Goal: Task Accomplishment & Management: Use online tool/utility

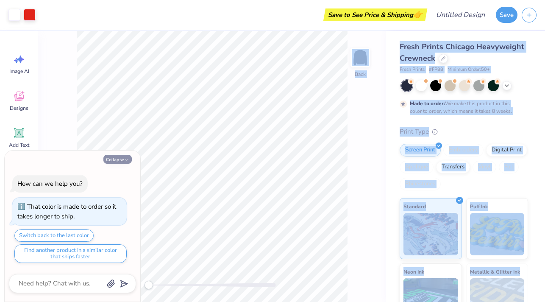
click at [255, 169] on body "Art colors Save to See Price & Shipping 👉 Design Title Save Image AI Designs Ad…" at bounding box center [272, 151] width 545 height 302
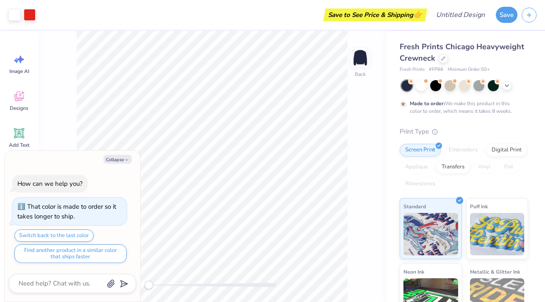
click at [369, 162] on div "Back" at bounding box center [212, 166] width 348 height 271
click at [439, 58] on div at bounding box center [443, 57] width 9 height 9
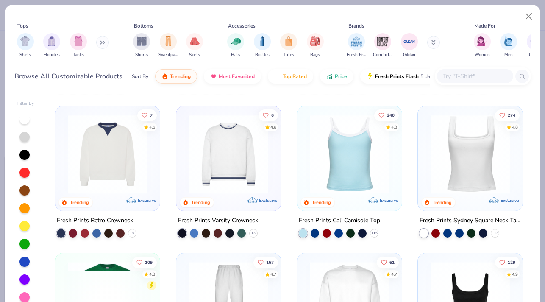
scroll to position [139, 0]
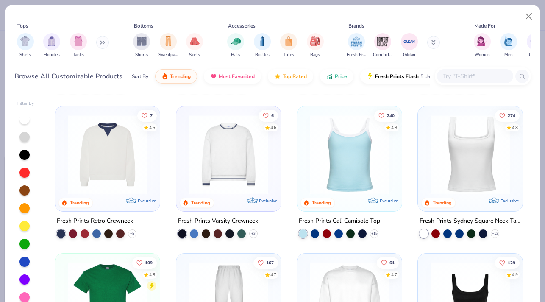
click at [474, 159] on img at bounding box center [471, 154] width 88 height 79
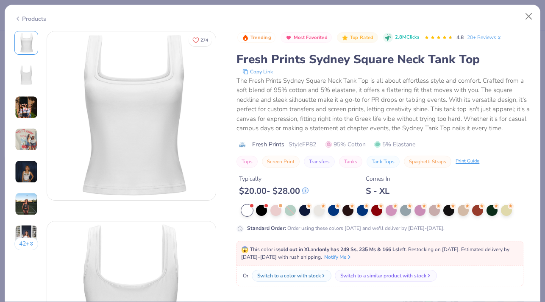
scroll to position [3, 0]
click at [335, 208] on icon at bounding box center [338, 205] width 6 height 6
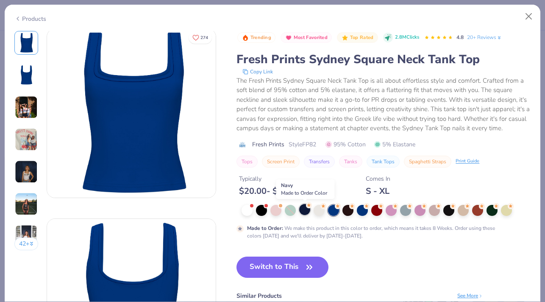
click at [310, 208] on div at bounding box center [304, 209] width 11 height 11
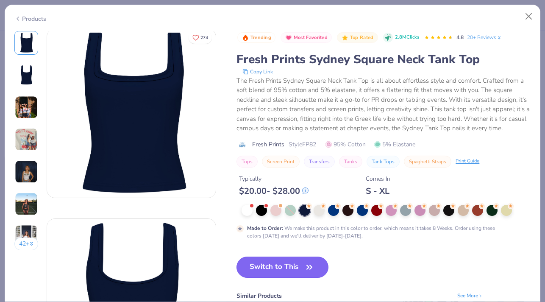
click at [288, 271] on button "Switch to This" at bounding box center [283, 267] width 92 height 21
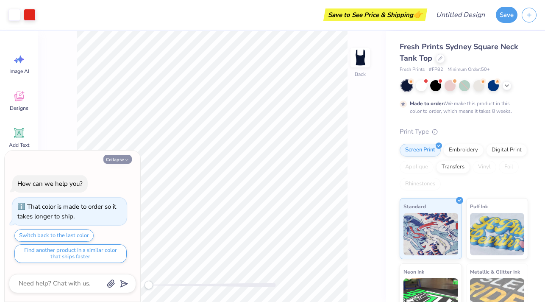
click at [119, 158] on button "Collapse" at bounding box center [117, 159] width 28 height 9
type textarea "x"
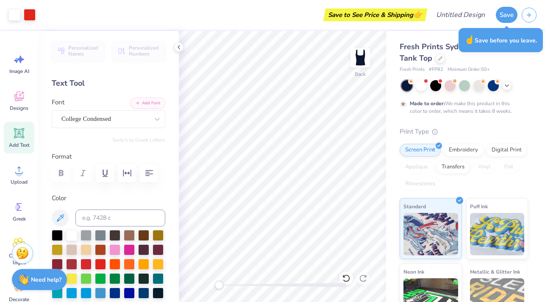
scroll to position [70, 0]
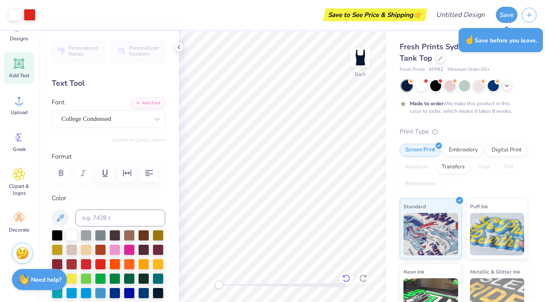
click at [348, 276] on icon at bounding box center [346, 278] width 7 height 8
click at [350, 277] on icon at bounding box center [346, 278] width 8 height 8
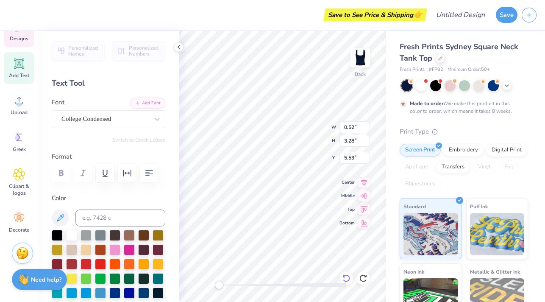
click at [349, 280] on icon at bounding box center [346, 278] width 8 height 8
type input "6.48"
type input "1.50"
type input "2.07"
type textarea "p"
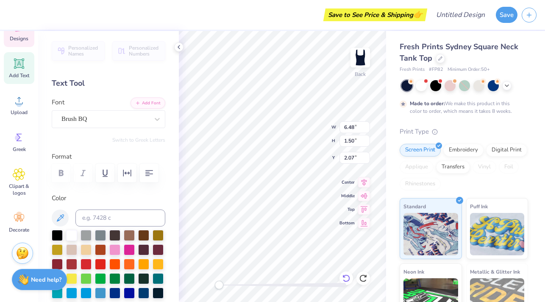
type textarea "alpha chi"
type input "1.77"
type input "0.41"
type input "0.98"
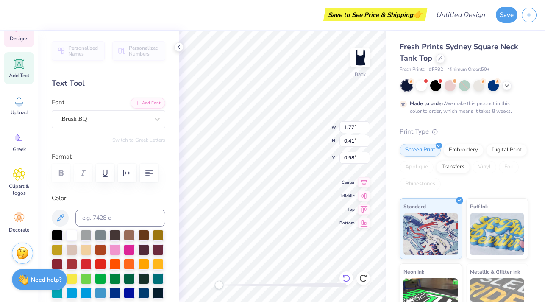
type input "7.07"
type input "8.31"
type input "0.50"
click at [346, 278] on icon at bounding box center [346, 278] width 8 height 8
click at [346, 277] on icon at bounding box center [346, 278] width 8 height 8
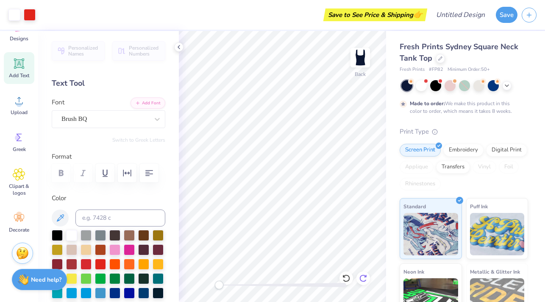
click at [361, 277] on icon at bounding box center [363, 278] width 8 height 8
type textarea "p"
type textarea "l"
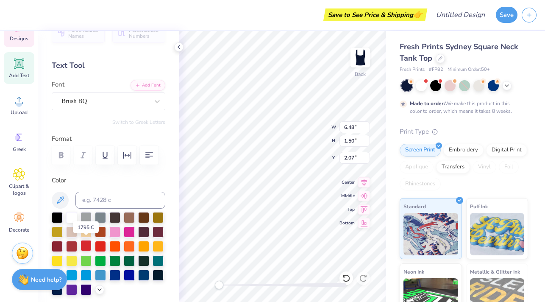
scroll to position [20, 0]
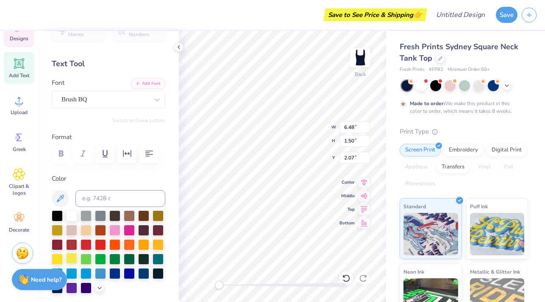
type textarea "alpha chi"
click at [72, 259] on div at bounding box center [71, 258] width 11 height 11
click at [59, 259] on div at bounding box center [57, 258] width 11 height 11
type textarea "P"
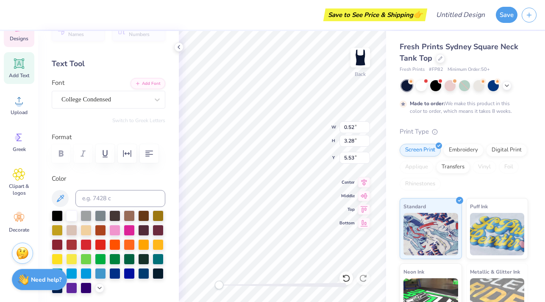
scroll to position [0, 1]
type textarea "Alpha Chi"
click at [54, 257] on div at bounding box center [57, 258] width 11 height 11
type textarea "P"
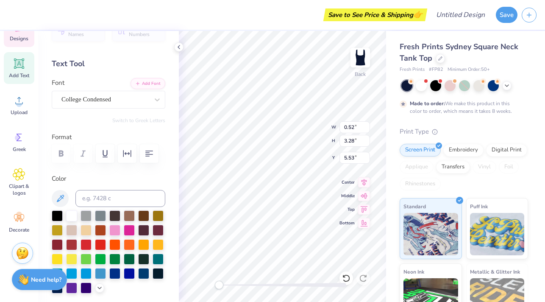
scroll to position [0, 1]
type textarea "Alpha chi"
type textarea "p"
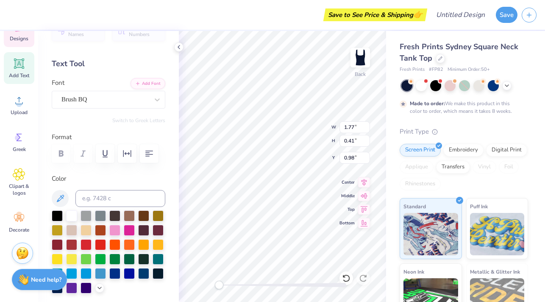
type textarea "alpha chi"
type input "0.76"
type input "0.61"
type input "0.50"
type input "1.50"
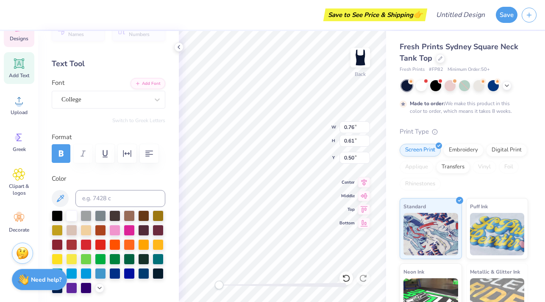
type input "0.40"
type input "0.99"
click at [59, 256] on div at bounding box center [57, 258] width 11 height 11
type input "0.76"
type input "0.61"
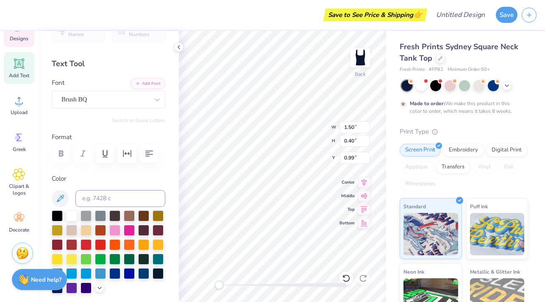
type input "0.50"
type textarea "6"
type textarea "85"
